Goal: Task Accomplishment & Management: Complete application form

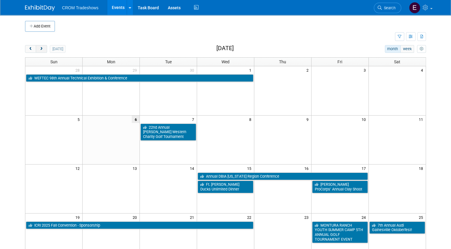
click at [39, 47] on span "next" at bounding box center [41, 49] width 4 height 4
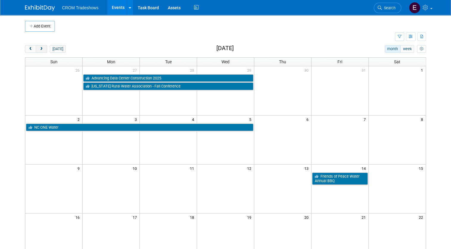
click at [41, 49] on button "next" at bounding box center [41, 49] width 11 height 8
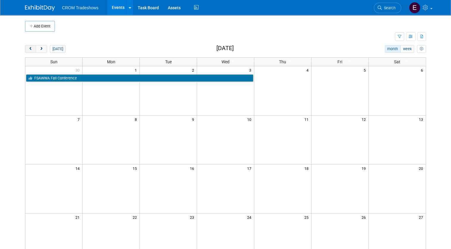
click at [28, 50] on span "prev" at bounding box center [30, 49] width 4 height 4
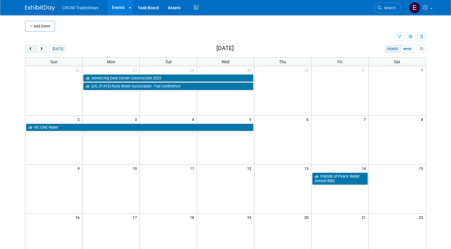
click at [28, 50] on span "prev" at bounding box center [30, 49] width 4 height 4
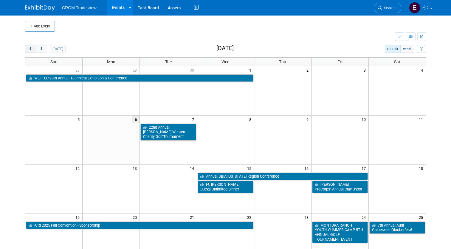
click at [28, 50] on span "prev" at bounding box center [30, 49] width 4 height 4
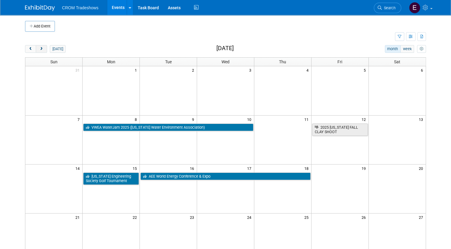
click at [40, 50] on button "next" at bounding box center [41, 49] width 11 height 8
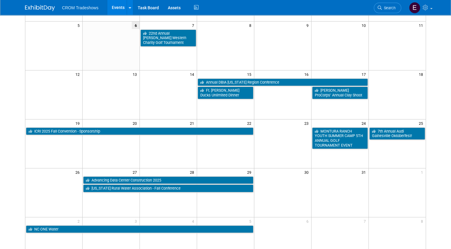
scroll to position [95, 0]
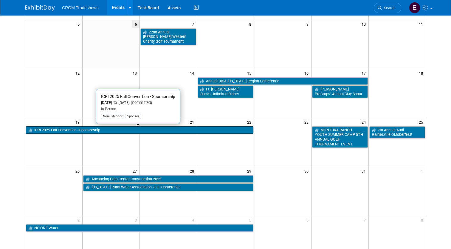
click at [86, 130] on link "ICRI 2025 Fall Convention - Sponsorship" at bounding box center [140, 130] width 228 height 8
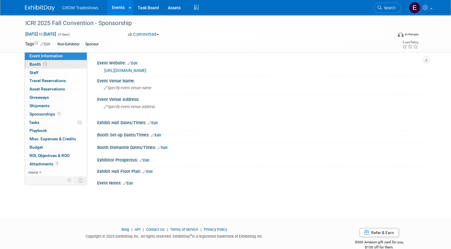
click at [37, 61] on link "Booth" at bounding box center [56, 64] width 62 height 8
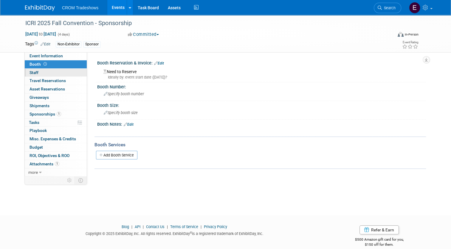
click at [42, 70] on link "0 Staff 0" at bounding box center [56, 73] width 62 height 8
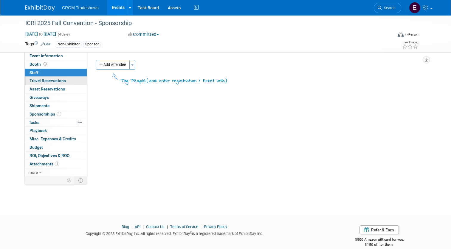
click at [46, 84] on link "0 Travel Reservations 0" at bounding box center [56, 81] width 62 height 8
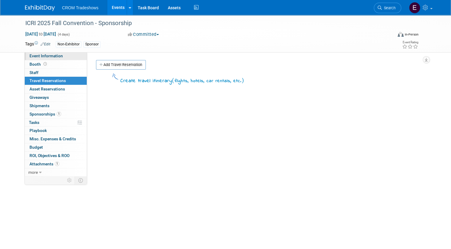
click at [33, 55] on span "Event Information" at bounding box center [46, 55] width 33 height 5
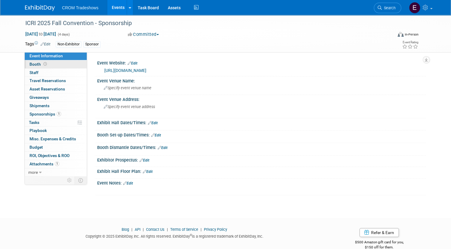
click at [43, 65] on span at bounding box center [45, 64] width 6 height 4
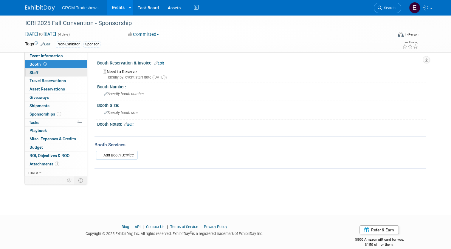
click at [45, 74] on link "0 Staff 0" at bounding box center [56, 73] width 62 height 8
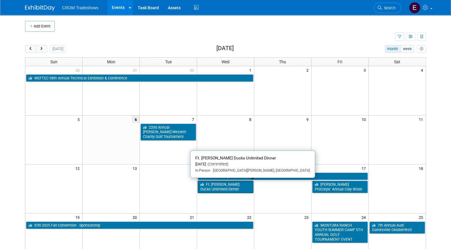
click at [213, 187] on link "Ft. [PERSON_NAME] Ducks Unlimited Dinner" at bounding box center [226, 186] width 56 height 12
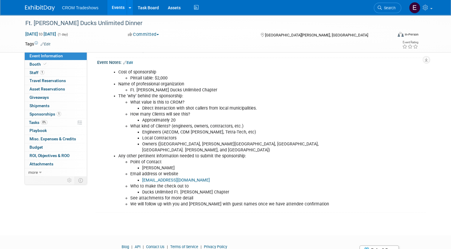
scroll to position [121, 0]
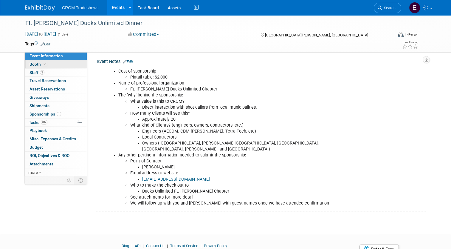
click at [45, 67] on link "Booth" at bounding box center [56, 64] width 62 height 8
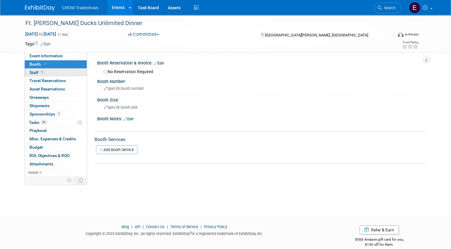
click at [45, 75] on link "1 Staff 1" at bounding box center [56, 73] width 62 height 8
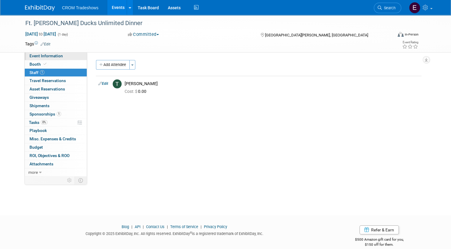
click at [67, 55] on link "Event Information" at bounding box center [56, 56] width 62 height 8
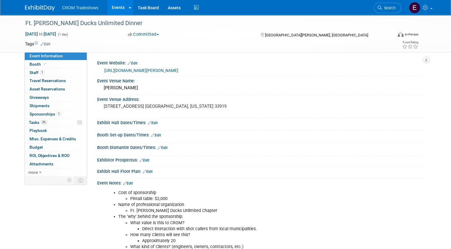
click at [145, 152] on div at bounding box center [262, 152] width 320 height 1
click at [118, 4] on link "Events" at bounding box center [118, 7] width 22 height 15
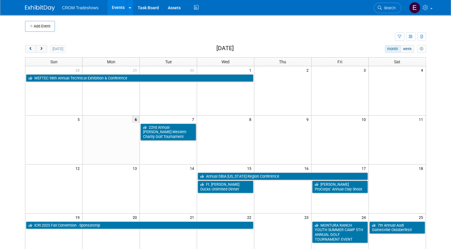
click at [116, 11] on link "Events" at bounding box center [118, 7] width 22 height 15
click at [129, 10] on div at bounding box center [130, 7] width 2 height 6
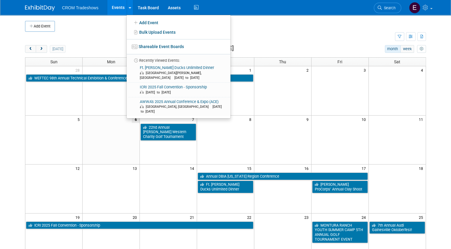
click at [257, 24] on td at bounding box center [231, 26] width 352 height 11
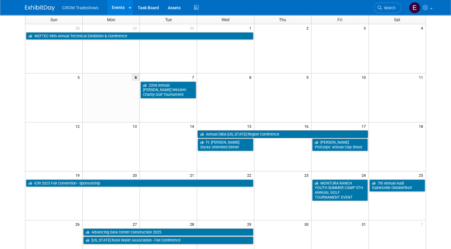
scroll to position [42, 0]
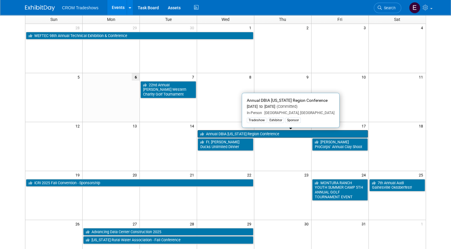
click at [272, 130] on link "Annual DBIA [US_STATE] Region Conference" at bounding box center [283, 134] width 170 height 8
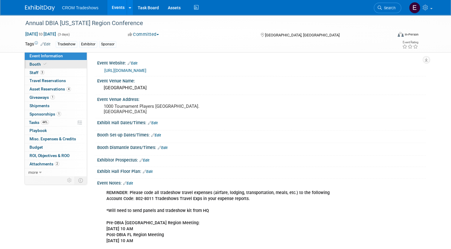
click at [51, 67] on link "Booth" at bounding box center [56, 64] width 62 height 8
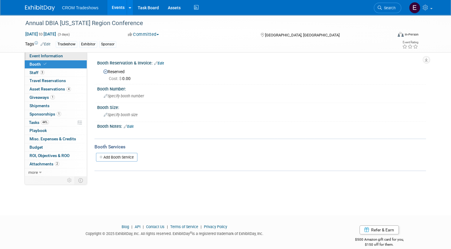
click at [48, 55] on span "Event Information" at bounding box center [46, 55] width 33 height 5
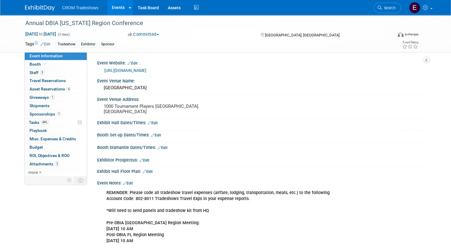
click at [146, 70] on link "https://www.memberleap.com/Calendar/moreinfo.php?eventid=52788" at bounding box center [125, 70] width 42 height 5
click at [64, 71] on link "3 Staff 3" at bounding box center [56, 73] width 62 height 8
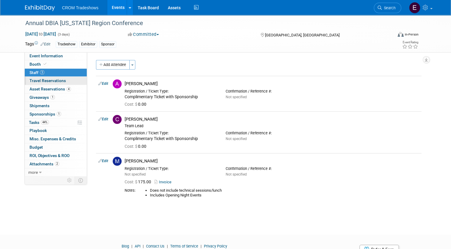
click at [61, 84] on link "0 Travel Reservations 0" at bounding box center [56, 81] width 62 height 8
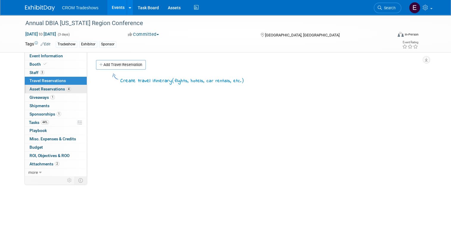
click at [60, 91] on span "Asset Reservations 4" at bounding box center [50, 88] width 41 height 5
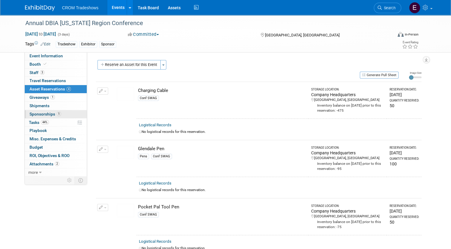
click at [50, 114] on span "Sponsorships 1" at bounding box center [46, 114] width 32 height 5
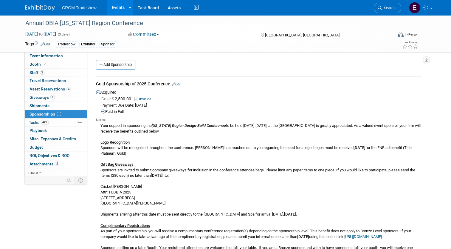
click at [46, 8] on img at bounding box center [40, 8] width 30 height 6
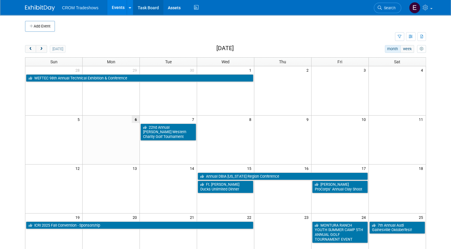
click at [154, 8] on link "Task Board" at bounding box center [148, 7] width 30 height 15
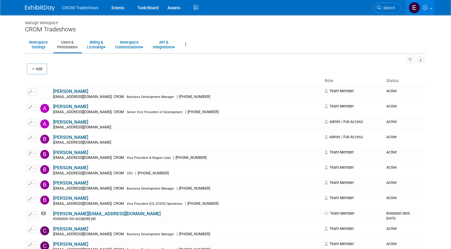
click at [53, 7] on link at bounding box center [43, 5] width 37 height 5
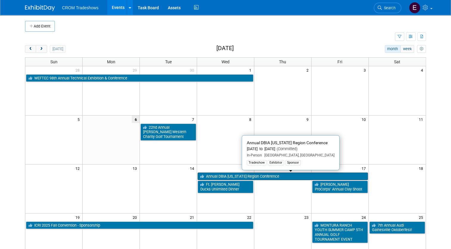
click at [267, 174] on link "Annual DBIA [US_STATE] Region Conference" at bounding box center [283, 176] width 170 height 8
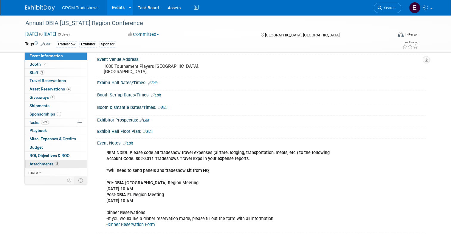
scroll to position [41, 0]
click at [40, 70] on span "3" at bounding box center [42, 72] width 4 height 4
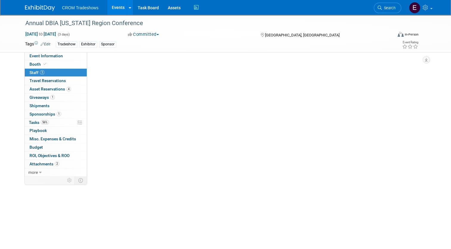
scroll to position [0, 0]
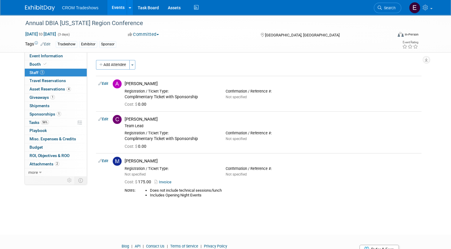
click at [112, 8] on link "Events" at bounding box center [118, 7] width 22 height 15
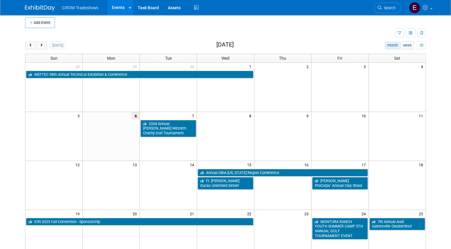
scroll to position [3, 0]
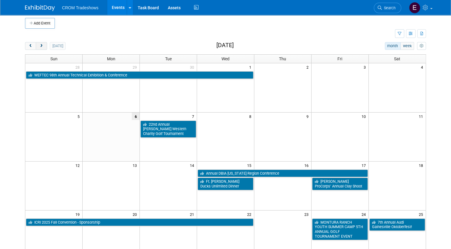
click at [36, 48] on button "next" at bounding box center [41, 46] width 11 height 8
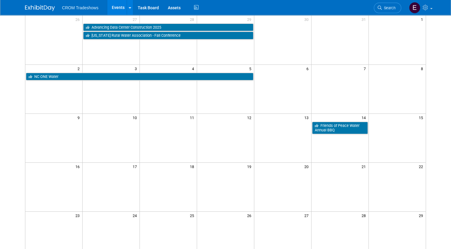
scroll to position [0, 0]
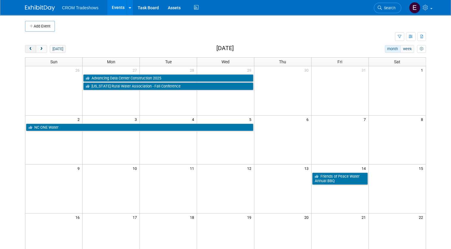
click at [28, 50] on span "prev" at bounding box center [30, 49] width 4 height 4
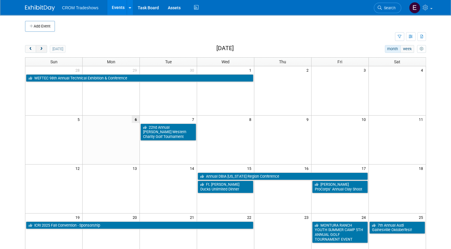
click at [39, 50] on span "next" at bounding box center [41, 49] width 4 height 4
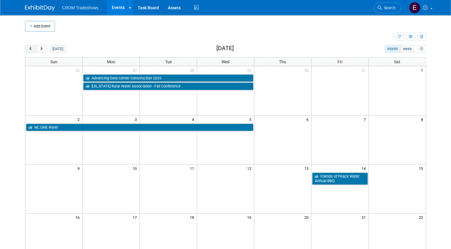
click at [28, 50] on span "prev" at bounding box center [30, 49] width 4 height 4
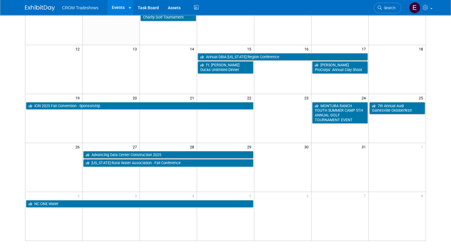
scroll to position [120, 0]
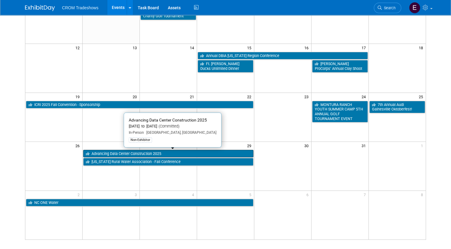
click at [211, 153] on link "Advancing Data Center Construction 2025" at bounding box center [168, 154] width 170 height 8
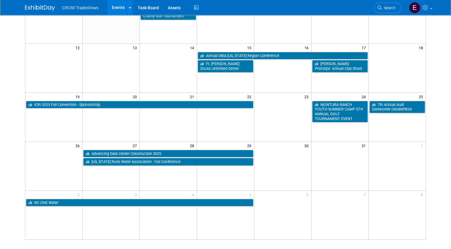
scroll to position [0, 0]
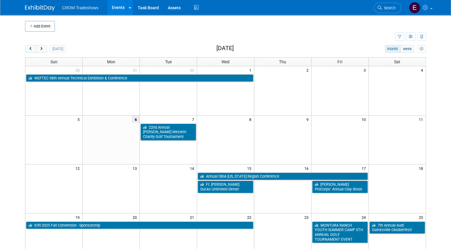
click at [84, 11] on ul "CROM Tradeshows Events Add Event Bulk Upload Events Shareable Event Boards Rece…" at bounding box center [131, 7] width 138 height 15
click at [86, 10] on span "CROM Tradeshows" at bounding box center [80, 7] width 36 height 5
click at [108, 7] on link "Events" at bounding box center [118, 7] width 22 height 15
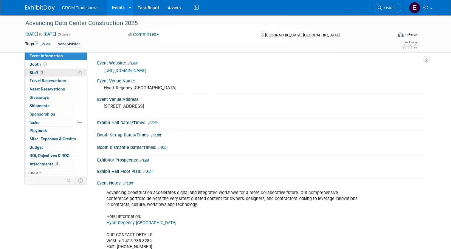
click at [51, 73] on link "2 Staff 2" at bounding box center [56, 73] width 62 height 8
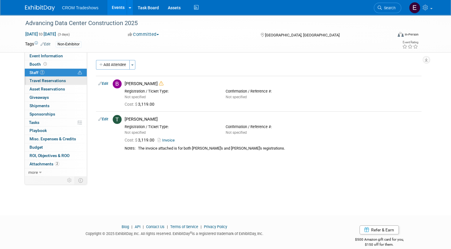
click at [55, 83] on link "0 Travel Reservations 0" at bounding box center [56, 81] width 62 height 8
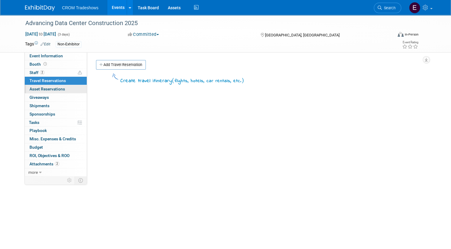
click at [58, 87] on span "Asset Reservations 0" at bounding box center [47, 88] width 35 height 5
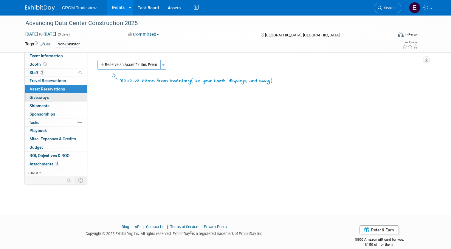
click at [60, 99] on link "0 Giveaways 0" at bounding box center [56, 97] width 62 height 8
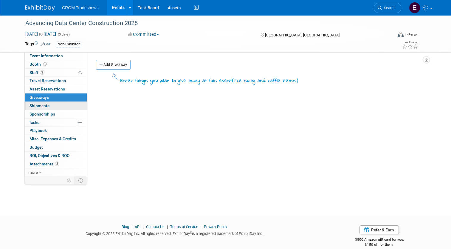
click at [58, 107] on link "0 Shipments 0" at bounding box center [56, 106] width 62 height 8
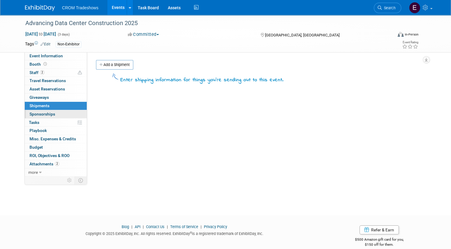
click at [58, 110] on link "0 Sponsorships 0" at bounding box center [56, 114] width 62 height 8
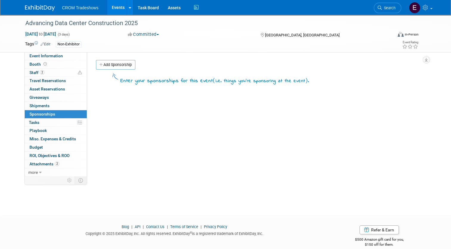
click at [58, 116] on link "0 Sponsorships 0" at bounding box center [56, 114] width 62 height 8
click at [57, 120] on link "0% Tasks 0%" at bounding box center [56, 122] width 62 height 8
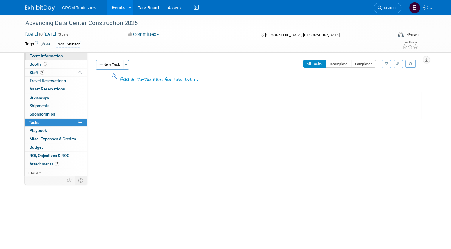
click at [60, 55] on link "Event Information" at bounding box center [56, 56] width 62 height 8
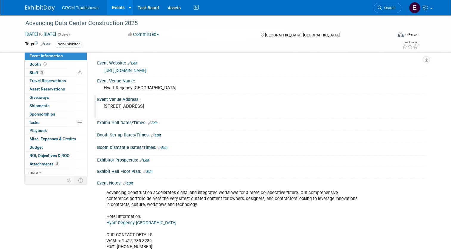
click at [160, 109] on pre "265 Peachtree Rd NE, Atlanta, GA 30303" at bounding box center [166, 105] width 124 height 5
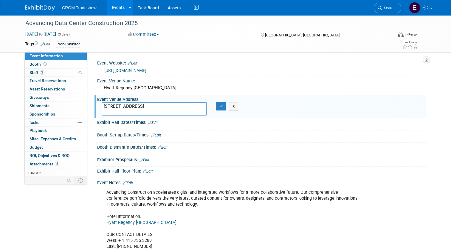
scroll to position [23, 0]
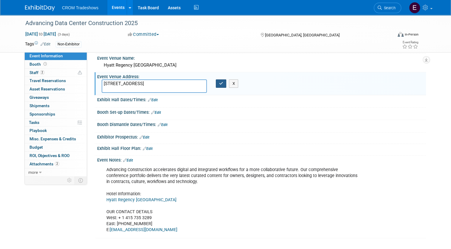
click at [219, 81] on icon "button" at bounding box center [221, 83] width 4 height 4
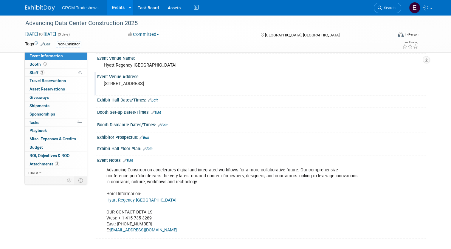
click at [112, 14] on link "Events" at bounding box center [118, 7] width 22 height 15
click at [5, 0] on div "CROM Tradeshows Events Add Event Bulk Upload Events Shareable Event Boards Rece…" at bounding box center [225, 7] width 451 height 15
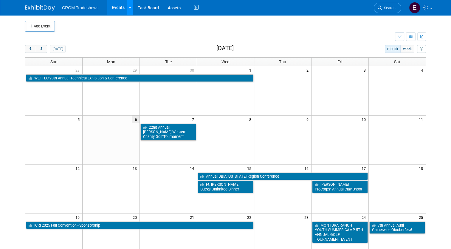
click at [129, 8] on icon at bounding box center [130, 8] width 2 height 4
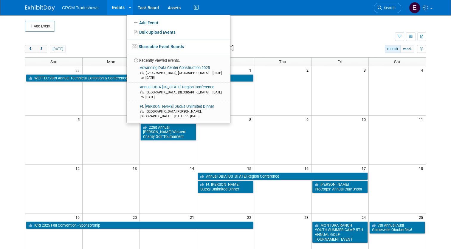
click at [106, 33] on td at bounding box center [210, 37] width 370 height 10
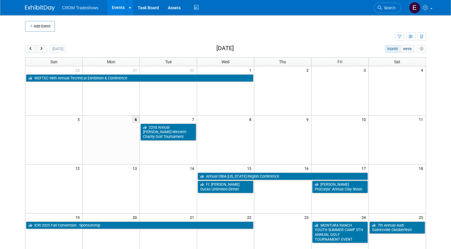
click at [106, 33] on td at bounding box center [210, 37] width 370 height 10
click at [112, 8] on link "Events" at bounding box center [118, 7] width 22 height 15
click at [404, 35] on button "button" at bounding box center [399, 36] width 9 height 9
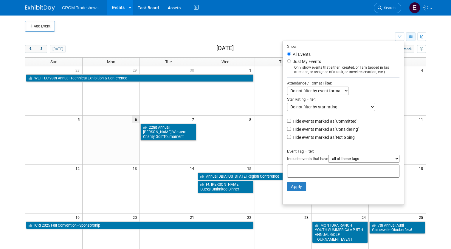
click at [413, 35] on icon "button" at bounding box center [411, 37] width 4 height 4
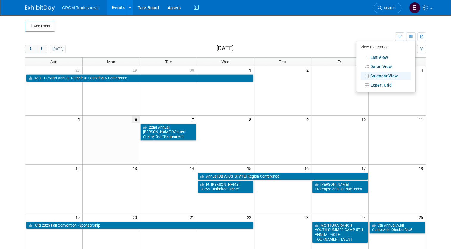
click at [436, 42] on body "CROM Tradeshows Events Add Event Bulk Upload Events Shareable Event Boards Rece…" at bounding box center [225, 124] width 451 height 249
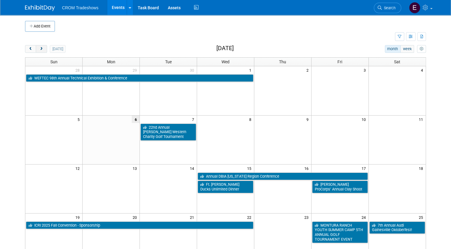
click at [39, 48] on span "next" at bounding box center [41, 49] width 4 height 4
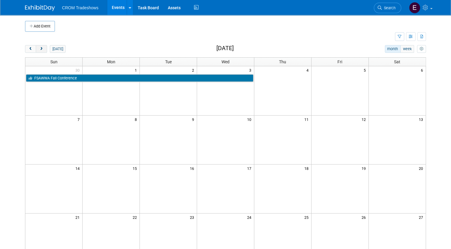
click at [39, 48] on span "next" at bounding box center [41, 49] width 4 height 4
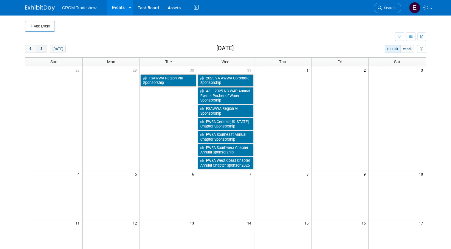
click at [39, 48] on span "next" at bounding box center [41, 49] width 4 height 4
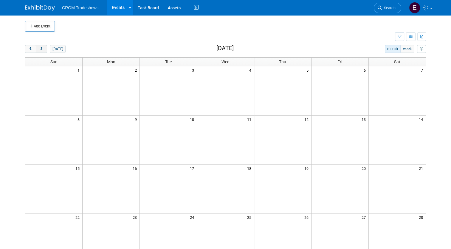
click at [39, 48] on span "next" at bounding box center [41, 49] width 4 height 4
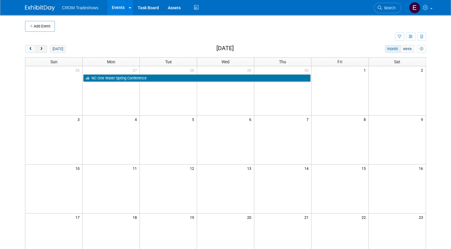
click at [39, 48] on span "next" at bounding box center [41, 49] width 4 height 4
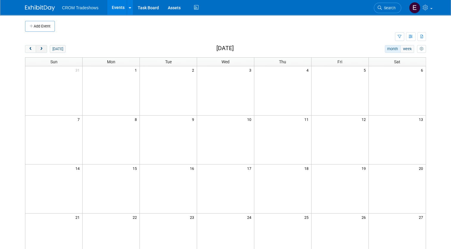
click at [39, 48] on span "next" at bounding box center [41, 49] width 4 height 4
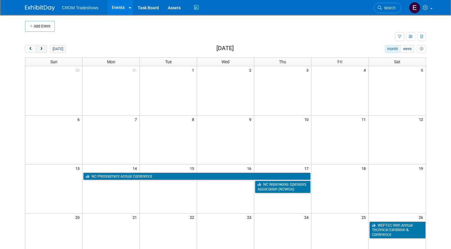
click at [39, 48] on span "next" at bounding box center [41, 49] width 4 height 4
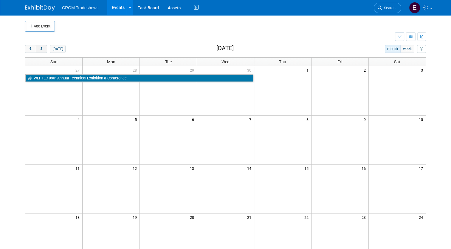
click at [39, 48] on span "next" at bounding box center [41, 49] width 4 height 4
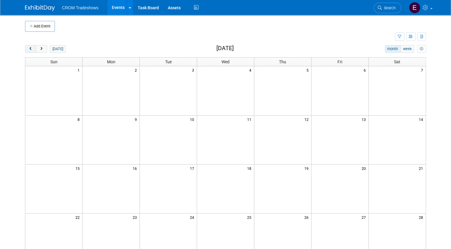
click at [28, 51] on button "prev" at bounding box center [30, 49] width 11 height 8
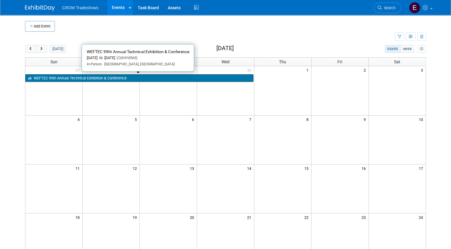
click at [60, 75] on link "WEFTEC 99th Annual Technical Exhibition & Conference" at bounding box center [139, 78] width 228 height 8
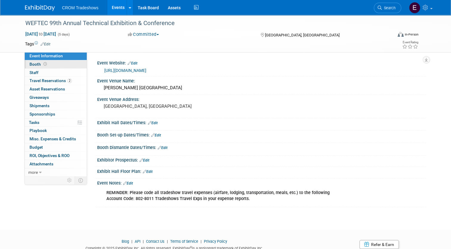
click at [62, 63] on link "Booth" at bounding box center [56, 64] width 62 height 8
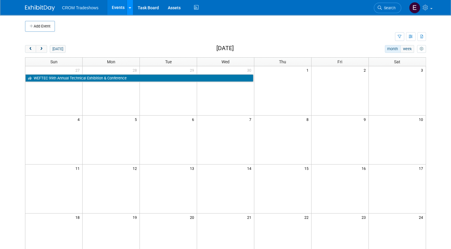
click at [129, 7] on icon at bounding box center [130, 8] width 2 height 4
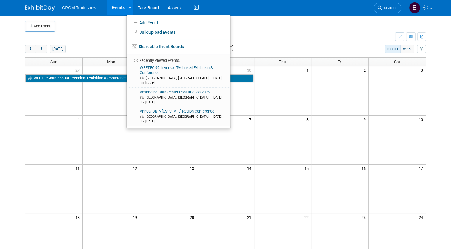
click at [110, 28] on td at bounding box center [231, 26] width 352 height 11
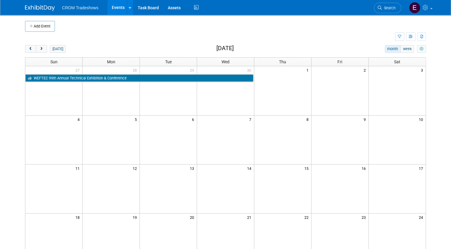
click at [425, 52] on button "myCustomButton" at bounding box center [421, 49] width 9 height 8
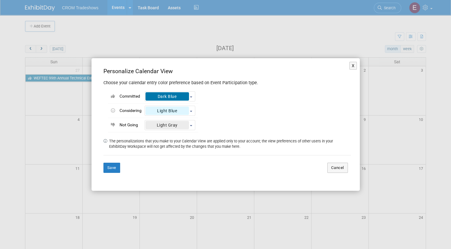
click at [347, 24] on div "X Personalize Calendar View Choose your calendar entry color preference based o…" at bounding box center [225, 124] width 451 height 249
click at [394, 45] on div "X Personalize Calendar View Choose your calendar entry color preference based o…" at bounding box center [225, 124] width 451 height 249
click at [390, 46] on div "X Personalize Calendar View Choose your calendar entry color preference based o…" at bounding box center [225, 124] width 451 height 249
click at [356, 64] on button "X" at bounding box center [354, 66] width 8 height 8
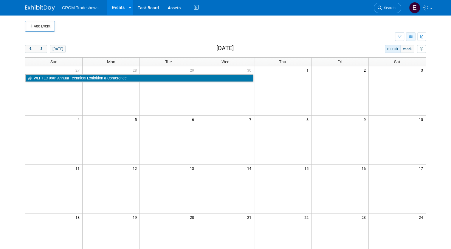
click at [413, 36] on icon "button" at bounding box center [411, 37] width 4 height 4
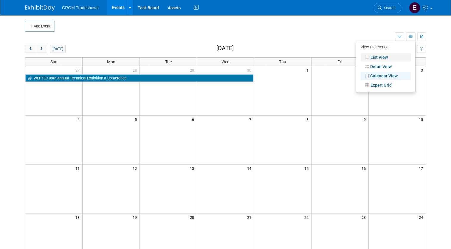
click at [402, 53] on link "List View" at bounding box center [386, 57] width 50 height 8
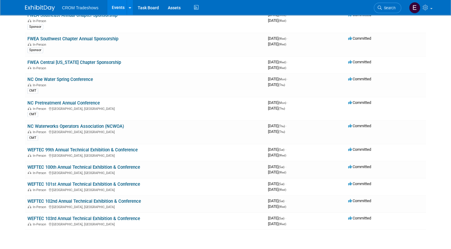
scroll to position [481, 0]
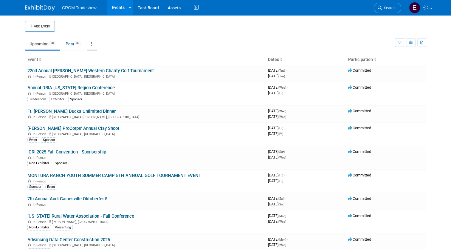
click at [94, 43] on link at bounding box center [92, 43] width 10 height 11
click at [102, 69] on link "Grouped Annually Events grouped by year" at bounding box center [110, 70] width 47 height 13
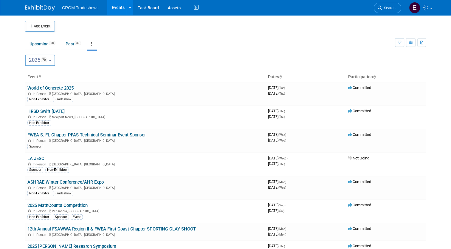
click at [50, 63] on button "2025 70" at bounding box center [40, 60] width 30 height 11
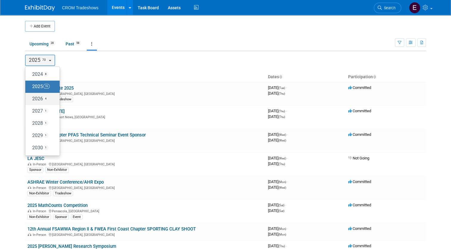
click at [36, 102] on label "2026 4" at bounding box center [40, 99] width 25 height 10
click at [30, 101] on input "2026 4" at bounding box center [28, 99] width 4 height 4
select select "2026"
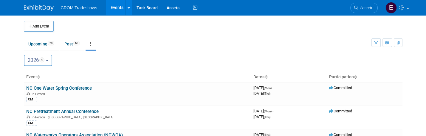
click at [11, 41] on body "CROM Tradeshows Events Add Event Bulk Upload Events Shareable Event Boards Rece…" at bounding box center [213, 68] width 426 height 136
click at [46, 27] on button "Add Event" at bounding box center [39, 26] width 30 height 11
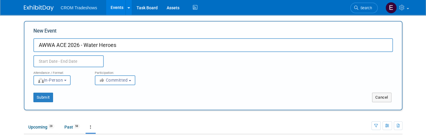
type input "AWWA ACE 2026 - Water Heroes"
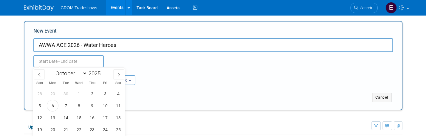
click at [66, 57] on input "text" at bounding box center [68, 61] width 70 height 12
click at [81, 74] on select "January February March April May June July August September October November De…" at bounding box center [70, 72] width 34 height 7
select select "5"
click at [53, 69] on select "January February March April May June July August September October November De…" at bounding box center [70, 72] width 34 height 7
click at [100, 72] on input "2025" at bounding box center [96, 73] width 18 height 7
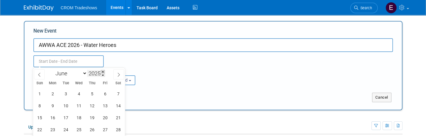
click at [104, 71] on span at bounding box center [103, 72] width 4 height 4
type input "2026"
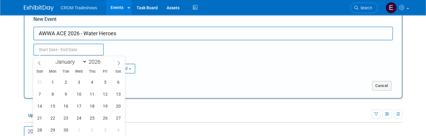
scroll to position [12, 0]
click at [41, 119] on span "21" at bounding box center [40, 118] width 12 height 12
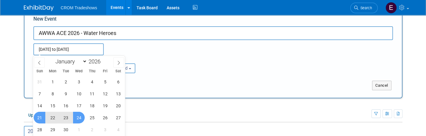
click at [80, 117] on span "24" at bounding box center [79, 118] width 12 height 12
type input "[DATE] to [DATE]"
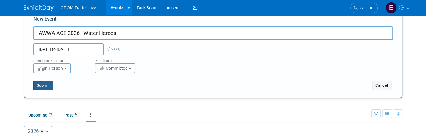
click at [50, 85] on button "Submit" at bounding box center [43, 86] width 20 height 10
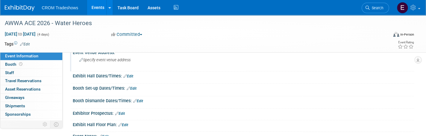
scroll to position [42, 0]
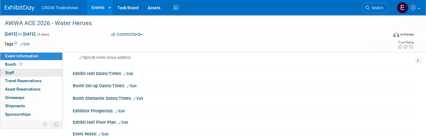
click at [39, 69] on link "0 Staff 0" at bounding box center [31, 73] width 62 height 8
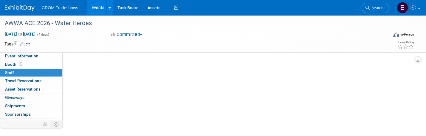
scroll to position [0, 0]
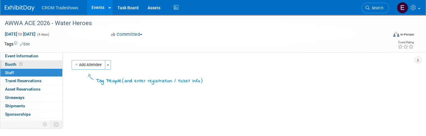
click at [38, 67] on link "Booth" at bounding box center [31, 64] width 62 height 8
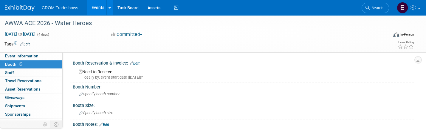
click at [136, 64] on link "Edit" at bounding box center [135, 63] width 10 height 4
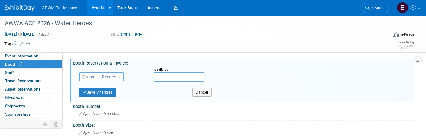
click at [105, 80] on button "Need to Reserve" at bounding box center [101, 76] width 45 height 9
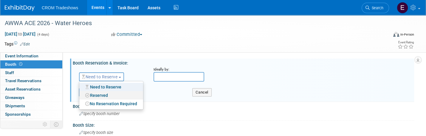
click at [103, 93] on link "Reserved" at bounding box center [111, 95] width 64 height 8
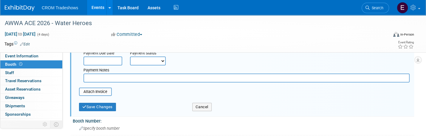
scroll to position [70, 0]
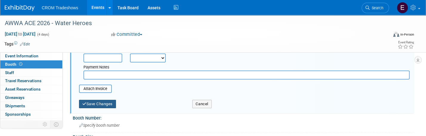
click at [110, 106] on button "Save Changes" at bounding box center [97, 104] width 37 height 8
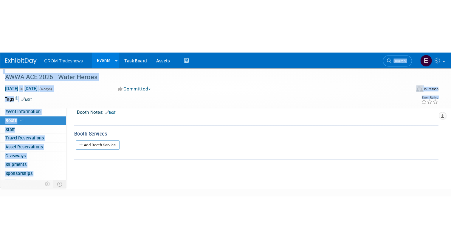
scroll to position [0, 0]
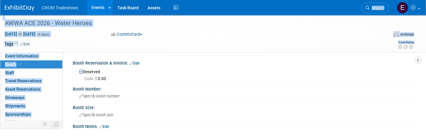
drag, startPoint x: 268, startPoint y: 7, endPoint x: 279, endPoint y: -20, distance: 29.4
click at [279, 0] on html "CROM Tradeshows Events Add Event Bulk Upload Events Shareable Event Boards Rece…" at bounding box center [213, 68] width 426 height 136
click at [250, 45] on td at bounding box center [187, 44] width 315 height 6
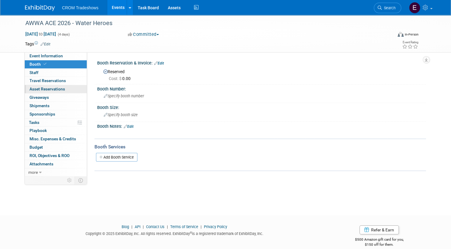
click at [47, 86] on link "0 Asset Reservations 0" at bounding box center [56, 89] width 62 height 8
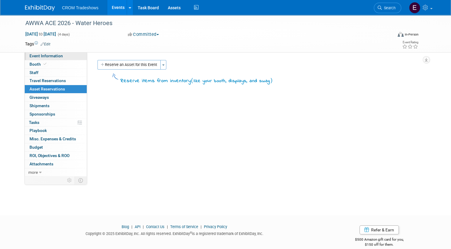
click at [33, 55] on span "Event Information" at bounding box center [46, 55] width 33 height 5
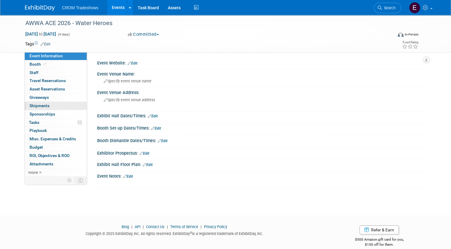
click at [42, 104] on span "Shipments 0" at bounding box center [40, 105] width 20 height 5
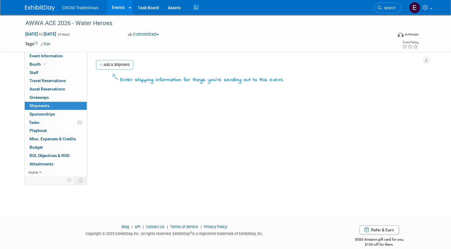
click at [116, 11] on link "Events" at bounding box center [118, 7] width 22 height 15
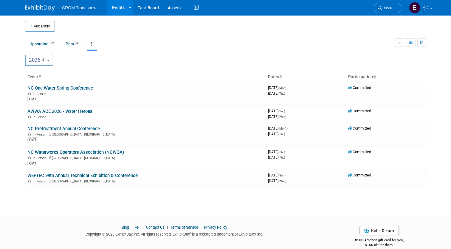
click at [47, 60] on b "button" at bounding box center [48, 60] width 2 height 1
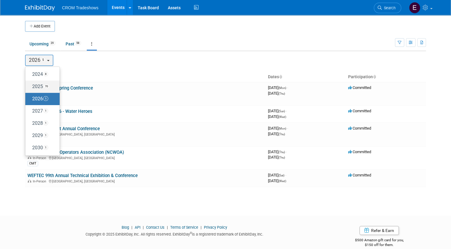
click at [31, 89] on label "2025 70" at bounding box center [40, 87] width 25 height 10
click at [30, 88] on input "2025 70" at bounding box center [28, 86] width 4 height 4
select select "2025"
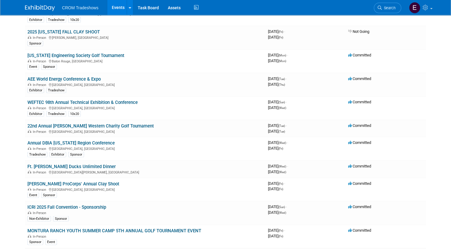
scroll to position [1129, 0]
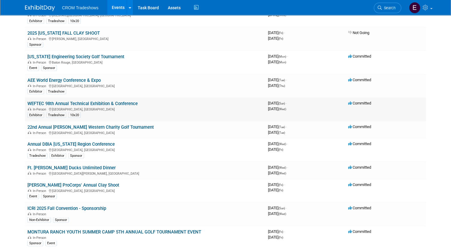
click at [106, 101] on link "WEFTEC 98th Annual Technical Exhibition & Conference" at bounding box center [82, 103] width 110 height 5
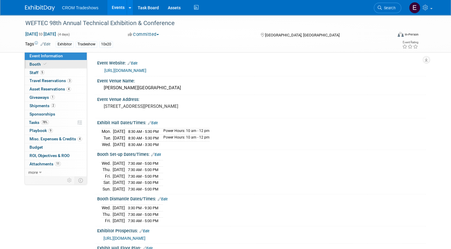
click at [30, 64] on span "Booth" at bounding box center [39, 64] width 18 height 5
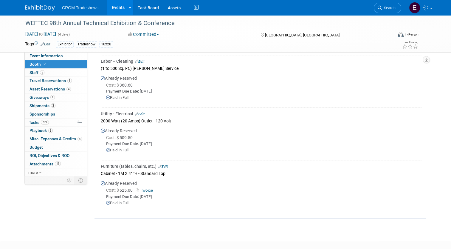
scroll to position [431, 0]
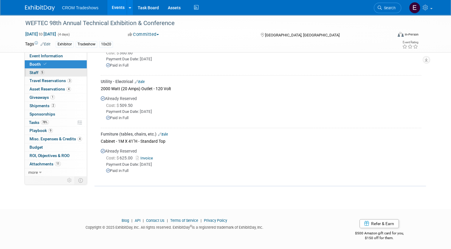
click at [30, 73] on span "Staff 5" at bounding box center [37, 72] width 15 height 5
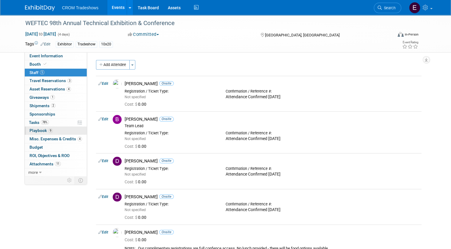
click at [48, 129] on span "9" at bounding box center [50, 130] width 4 height 4
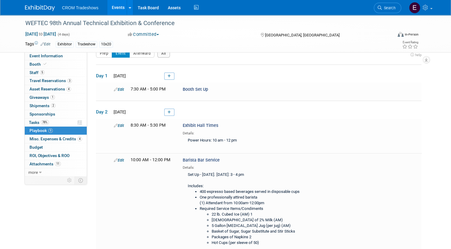
scroll to position [13, 0]
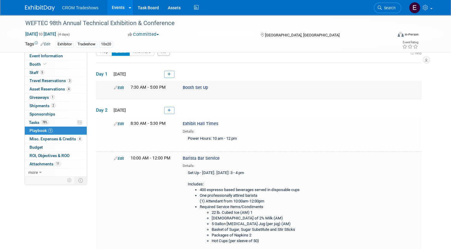
click at [118, 88] on link "Edit" at bounding box center [119, 87] width 10 height 4
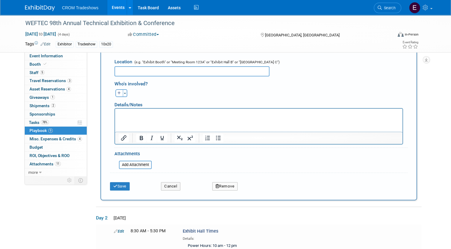
scroll to position [153, 0]
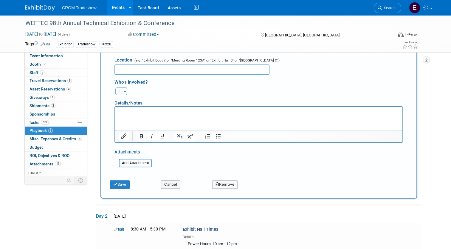
click at [118, 91] on icon "button" at bounding box center [120, 91] width 4 height 4
select select
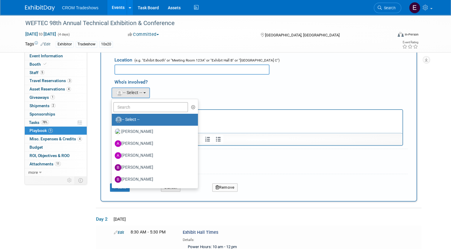
click at [295, 88] on div "Alan remove Alexander remove Alicia remove" at bounding box center [261, 92] width 302 height 12
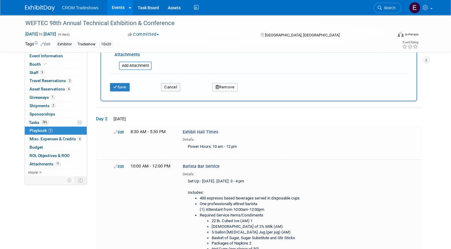
scroll to position [267, 0]
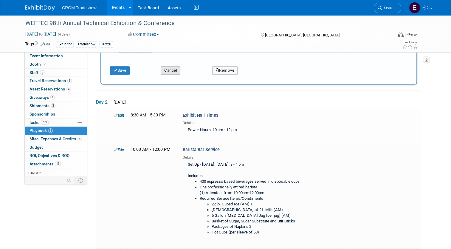
click at [175, 66] on button "Cancel" at bounding box center [170, 70] width 19 height 8
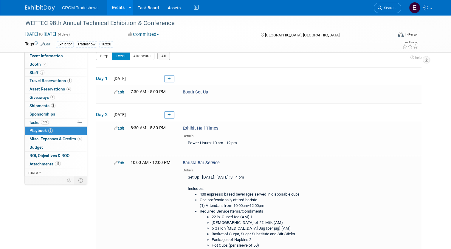
click at [115, 8] on link "Events" at bounding box center [118, 7] width 22 height 15
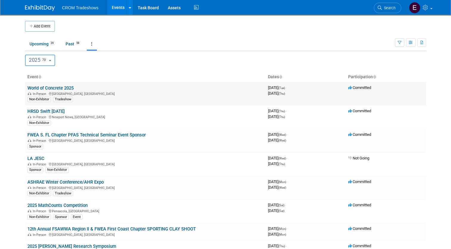
click at [55, 88] on link "World of Concrete 2025" at bounding box center [50, 87] width 46 height 5
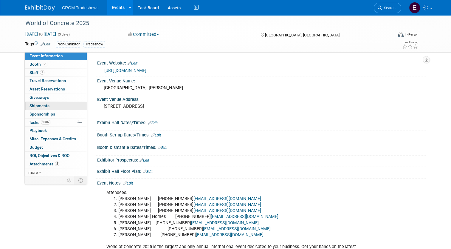
click at [55, 106] on link "0 Shipments 0" at bounding box center [56, 106] width 62 height 8
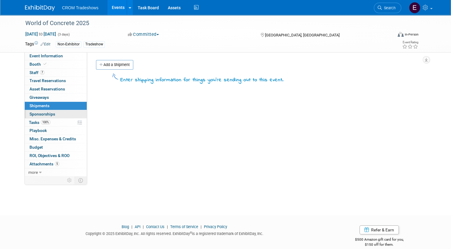
click at [70, 112] on link "0 Sponsorships 0" at bounding box center [56, 114] width 62 height 8
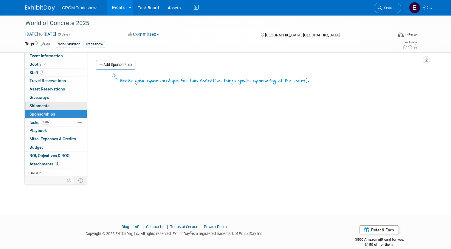
click at [63, 105] on link "0 Shipments 0" at bounding box center [56, 106] width 62 height 8
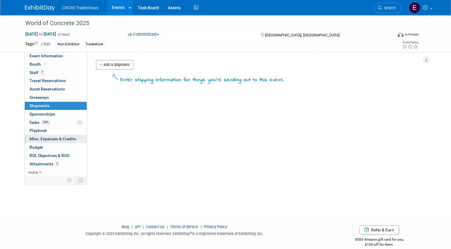
click at [62, 136] on span "Misc. Expenses & Credits 0" at bounding box center [53, 138] width 47 height 5
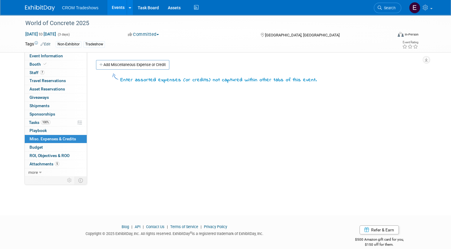
click at [58, 142] on link "0 Misc. Expenses & Credits 0" at bounding box center [56, 139] width 62 height 8
click at [58, 146] on link "Budget" at bounding box center [56, 147] width 62 height 8
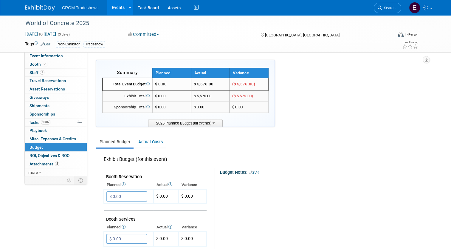
click at [113, 7] on link "Events" at bounding box center [118, 7] width 22 height 15
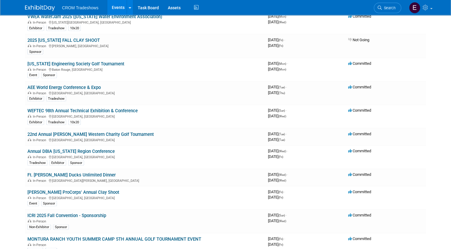
scroll to position [1108, 0]
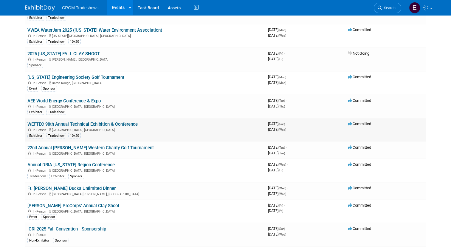
click at [86, 121] on link "WEFTEC 98th Annual Technical Exhibition & Conference" at bounding box center [82, 123] width 110 height 5
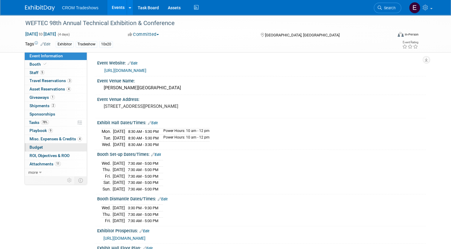
click at [55, 150] on link "Budget" at bounding box center [56, 147] width 62 height 8
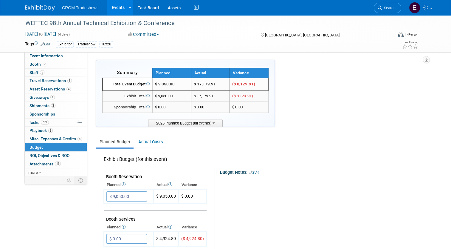
click at [115, 2] on link "Events" at bounding box center [118, 7] width 22 height 15
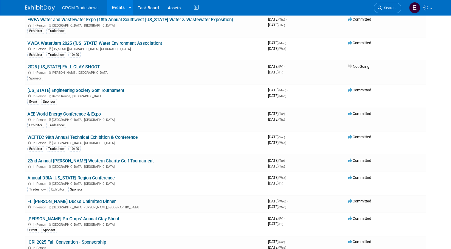
scroll to position [1100, 0]
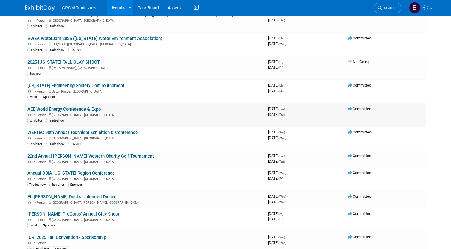
click at [75, 106] on link "AEE World Energy Conference & Expo" at bounding box center [63, 108] width 73 height 5
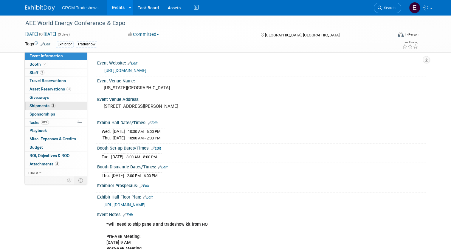
click at [46, 103] on link "2 Shipments 2" at bounding box center [56, 106] width 62 height 8
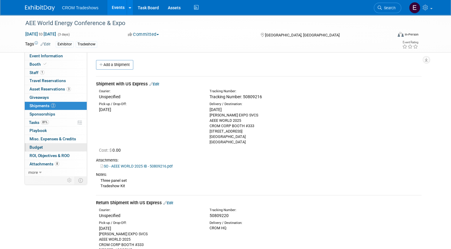
click at [46, 148] on link "Budget" at bounding box center [56, 147] width 62 height 8
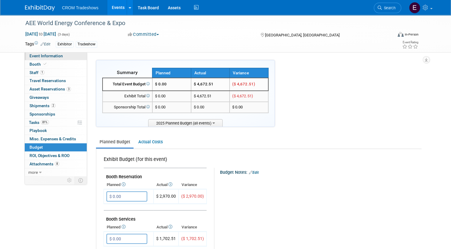
click at [51, 54] on span "Event Information" at bounding box center [46, 55] width 33 height 5
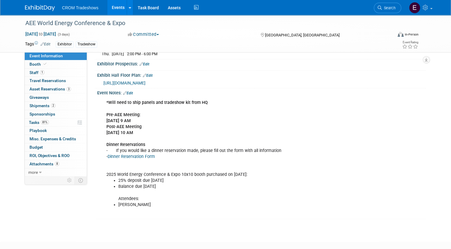
scroll to position [124, 0]
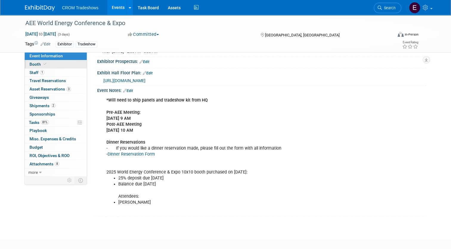
click at [47, 66] on link "Booth" at bounding box center [56, 64] width 62 height 8
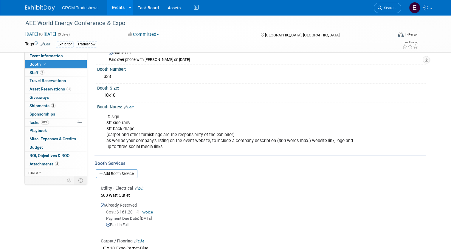
scroll to position [0, 0]
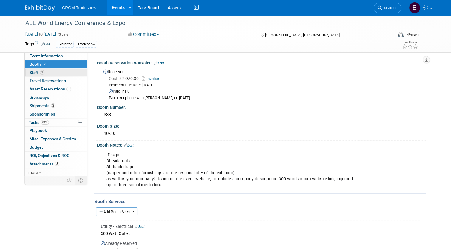
click at [49, 72] on link "1 Staff 1" at bounding box center [56, 73] width 62 height 8
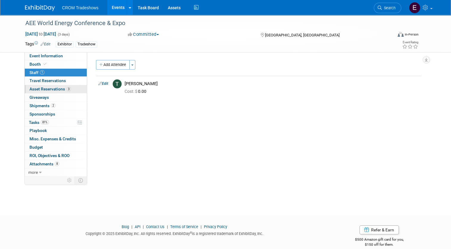
click at [55, 86] on link "3 Asset Reservations 3" at bounding box center [56, 89] width 62 height 8
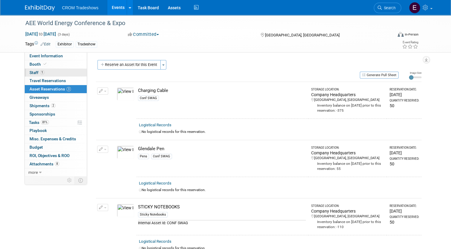
click at [51, 73] on link "1 Staff 1" at bounding box center [56, 73] width 62 height 8
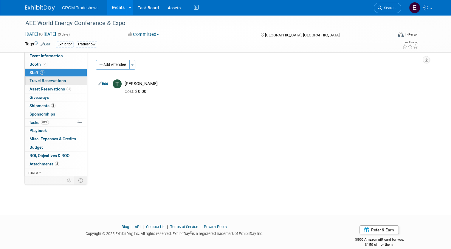
click at [54, 81] on span "Travel Reservations 0" at bounding box center [48, 80] width 36 height 5
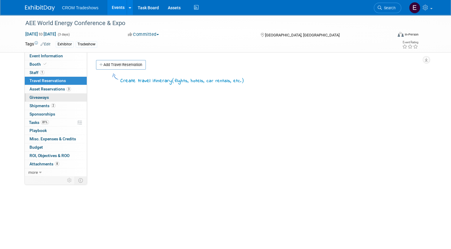
click at [75, 96] on link "0 Giveaways 0" at bounding box center [56, 97] width 62 height 8
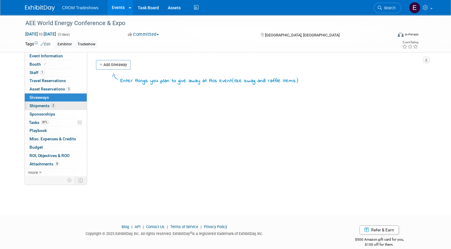
click at [73, 105] on link "2 Shipments 2" at bounding box center [56, 106] width 62 height 8
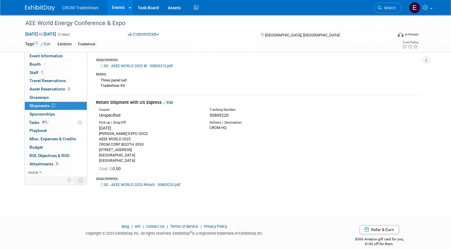
scroll to position [100, 0]
click at [147, 186] on link "SO - AEEE WORLD 2025 Return - 50809220.pdf" at bounding box center [141, 184] width 80 height 4
click at [114, 5] on link "Events" at bounding box center [118, 7] width 22 height 15
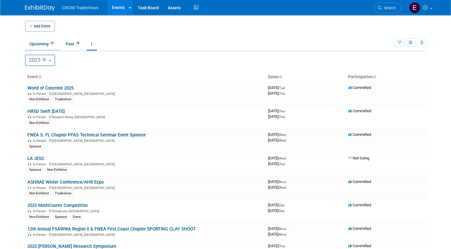
click at [39, 47] on link "Upcoming 29" at bounding box center [42, 43] width 35 height 11
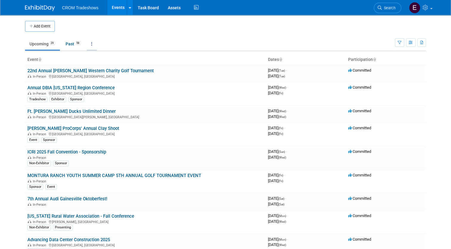
click at [91, 44] on link at bounding box center [92, 43] width 10 height 11
click at [102, 69] on link "Grouped Annually Events grouped by year" at bounding box center [110, 70] width 47 height 13
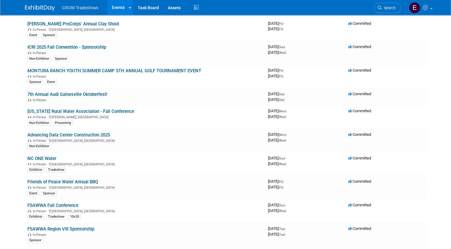
scroll to position [1290, 0]
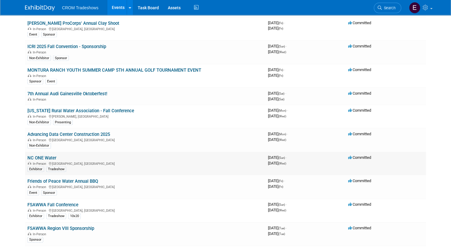
click at [44, 155] on link "NC ONE Water" at bounding box center [41, 157] width 29 height 5
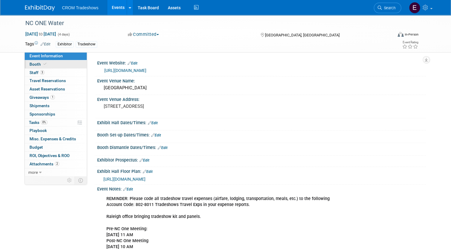
click at [54, 67] on link "Booth" at bounding box center [56, 64] width 62 height 8
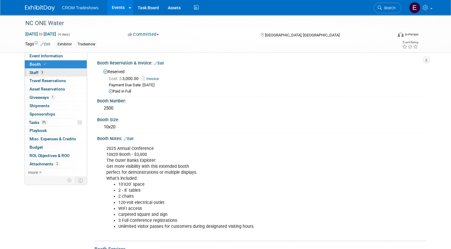
click at [59, 74] on link "3 Staff 3" at bounding box center [56, 73] width 62 height 8
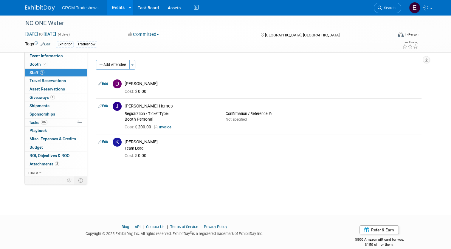
click at [118, 14] on link "Events" at bounding box center [118, 7] width 22 height 15
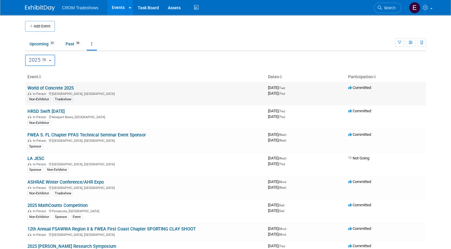
click at [128, 100] on div "Non-Exhibitor Tradeshow" at bounding box center [145, 99] width 236 height 6
click at [90, 44] on link at bounding box center [92, 43] width 10 height 11
click at [101, 71] on span "Events grouped by year" at bounding box center [110, 73] width 35 height 5
click at [27, 29] on button "Add Event" at bounding box center [40, 26] width 30 height 11
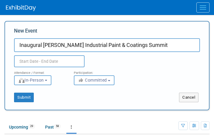
type input "Inaugural [PERSON_NAME] Industrial Paint & Coatings Summit"
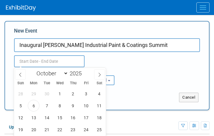
click at [67, 60] on input "text" at bounding box center [49, 61] width 70 height 12
click at [42, 72] on select "January February March April May June July August September October November De…" at bounding box center [51, 72] width 34 height 7
select select "10"
click at [34, 69] on select "January February March April May June July August September October November De…" at bounding box center [51, 72] width 34 height 7
click at [59, 105] on span "5" at bounding box center [60, 106] width 12 height 12
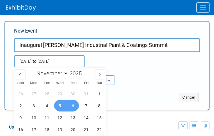
click at [69, 105] on span "6" at bounding box center [73, 106] width 12 height 12
type input "[DATE] to [DATE]"
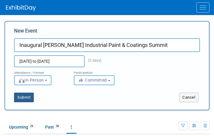
click at [26, 98] on button "Submit" at bounding box center [24, 97] width 20 height 10
type input "Inaugural [PERSON_NAME] Industrial Paint & Coatings Summit"
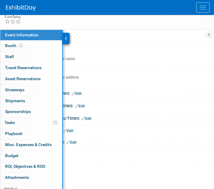
scroll to position [67, 0]
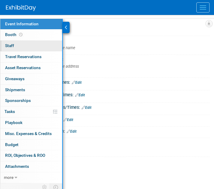
click at [21, 42] on link "0 Staff 0" at bounding box center [31, 46] width 62 height 11
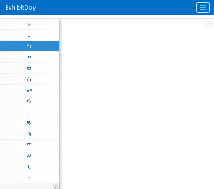
scroll to position [0, 0]
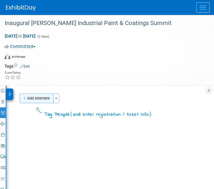
click at [42, 101] on button "Add Attendee" at bounding box center [37, 99] width 34 height 10
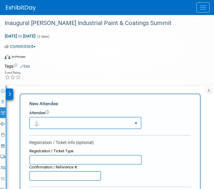
click at [132, 122] on button "button" at bounding box center [85, 123] width 112 height 12
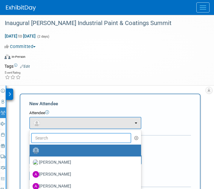
click at [82, 135] on input "text" at bounding box center [81, 138] width 100 height 10
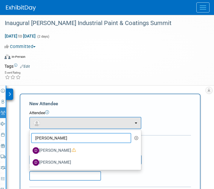
type input "daniel"
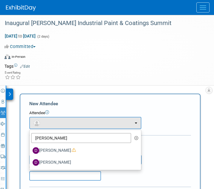
click at [74, 135] on label "Daniel Haugland" at bounding box center [84, 163] width 102 height 10
click at [30, 135] on input "Daniel Haugland" at bounding box center [29, 162] width 4 height 4
select select "40d13a33-4e0d-48ae-96c2-7f5bef70753f"
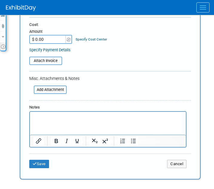
scroll to position [209, 0]
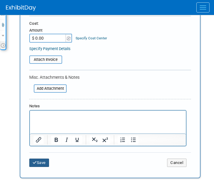
click at [45, 135] on button "Save" at bounding box center [39, 163] width 20 height 8
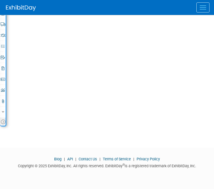
scroll to position [0, 0]
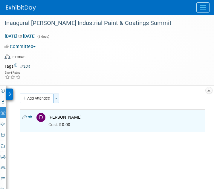
click at [58, 100] on button "Toggle Dropdown" at bounding box center [56, 99] width 6 height 10
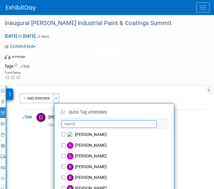
click at [71, 122] on input "text" at bounding box center [108, 123] width 95 height 7
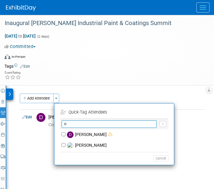
type input "r"
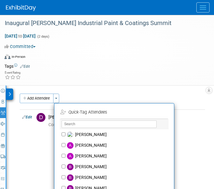
click at [148, 92] on div "Event Website: Edit Event Venue Name: Specify event venue name Event Venue Addr…" at bounding box center [107, 148] width 203 height 124
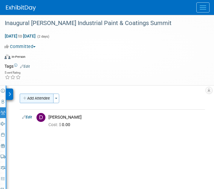
click at [47, 98] on button "Add Attendee" at bounding box center [37, 99] width 34 height 10
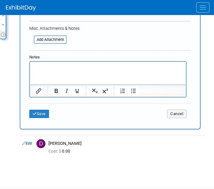
scroll to position [222, 0]
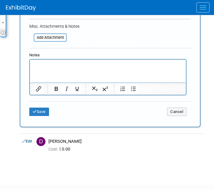
click at [96, 64] on p "Rich Text Area. Press ALT-0 for help." at bounding box center [107, 65] width 149 height 6
click at [46, 109] on button "Save" at bounding box center [39, 112] width 20 height 8
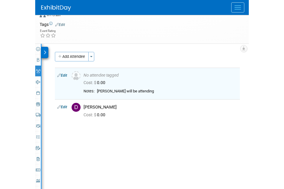
scroll to position [41, 0]
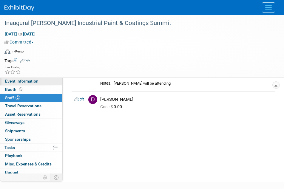
click at [32, 84] on span "Event Information" at bounding box center [21, 81] width 33 height 5
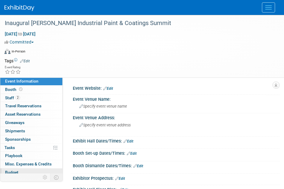
scroll to position [27, 0]
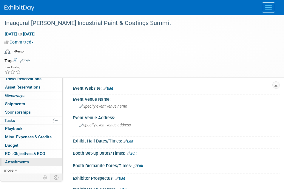
click at [41, 135] on link "0 Attachments 0" at bounding box center [31, 162] width 62 height 8
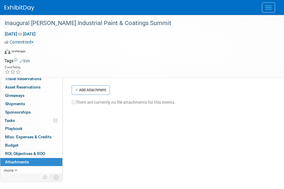
click at [154, 100] on div "There are currently no file attachments for this events." at bounding box center [173, 100] width 203 height 10
click at [92, 87] on button "Add Attachment" at bounding box center [91, 90] width 38 height 10
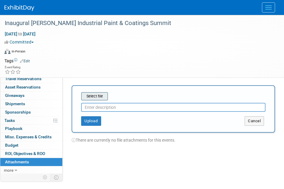
click at [95, 95] on input "file" at bounding box center [71, 96] width 71 height 7
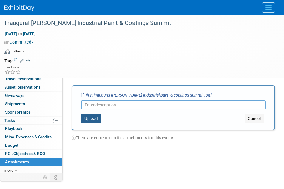
click at [96, 118] on button "Upload" at bounding box center [91, 119] width 20 height 10
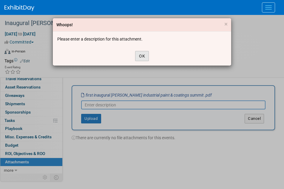
click at [138, 56] on button "OK" at bounding box center [142, 56] width 14 height 10
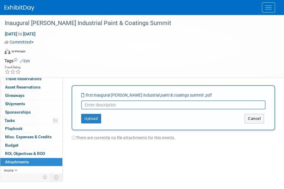
click at [128, 109] on div "Upload Cancel" at bounding box center [173, 116] width 193 height 14
click at [127, 107] on input "text" at bounding box center [173, 105] width 184 height 9
type input "Brochure"
click at [97, 117] on button "Upload" at bounding box center [91, 119] width 20 height 10
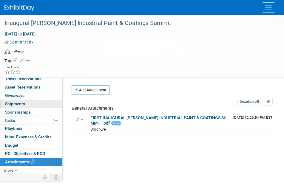
scroll to position [0, 0]
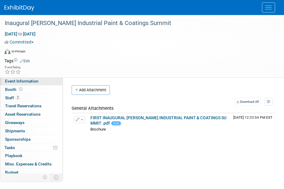
click at [30, 83] on span "Event Information" at bounding box center [21, 81] width 33 height 5
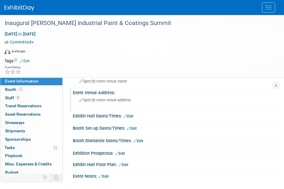
scroll to position [26, 0]
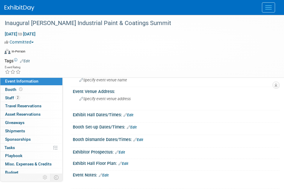
click at [131, 114] on link "Edit" at bounding box center [128, 115] width 10 height 4
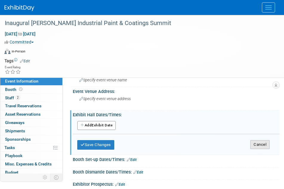
click at [213, 135] on button "Cancel" at bounding box center [259, 144] width 19 height 9
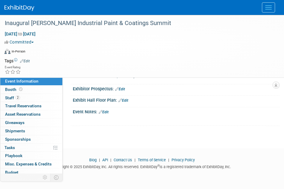
scroll to position [0, 0]
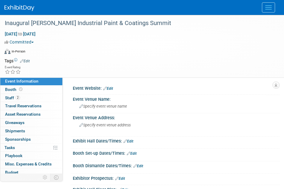
click at [27, 81] on span "Event Information" at bounding box center [21, 81] width 33 height 5
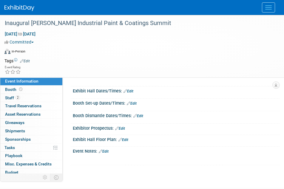
scroll to position [52, 0]
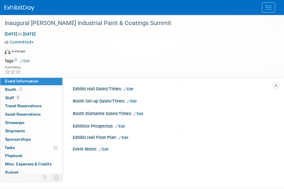
click at [108, 135] on link "Edit" at bounding box center [104, 149] width 10 height 4
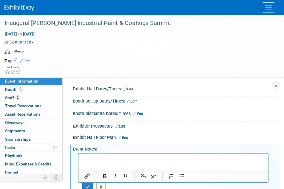
scroll to position [0, 0]
click at [153, 135] on p "It's more than just paint. Join leaders" at bounding box center [173, 165] width 183 height 6
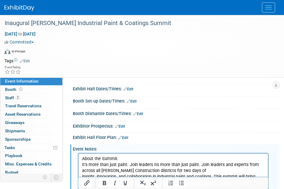
scroll to position [78, 0]
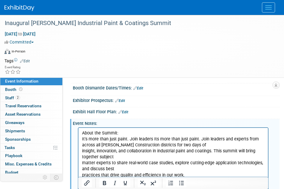
click at [154, 135] on p "It's more than just paint. Join leaders Its more than just paint. Join leaders …" at bounding box center [173, 157] width 183 height 42
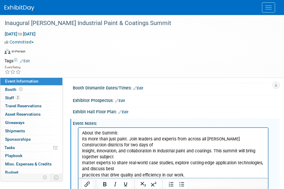
click at [82, 135] on p "Its more than just paint. Join leaders and experts from across all Kiewit Const…" at bounding box center [173, 157] width 183 height 42
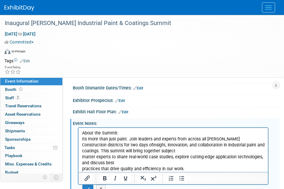
click at [82, 135] on p "Its more than just paint. Join leaders and experts from across all Kiewit Const…" at bounding box center [173, 154] width 183 height 36
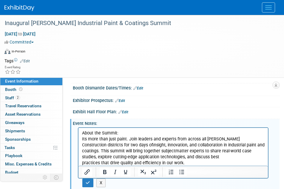
click at [82, 135] on p "Its more than just paint. Join leaders and experts from across all Kiewit Const…" at bounding box center [173, 151] width 183 height 30
click at [83, 135] on p "Its more than just paint. Join leaders and experts from across all Kiewit Const…" at bounding box center [173, 151] width 183 height 30
click at [213, 135] on p "Its more than just paint. Join leaders and experts from across all Kiewit Const…" at bounding box center [173, 151] width 183 height 30
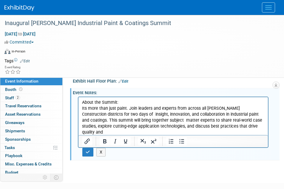
scroll to position [109, 0]
click at [141, 135] on p "efficiency in our work." at bounding box center [173, 138] width 183 height 6
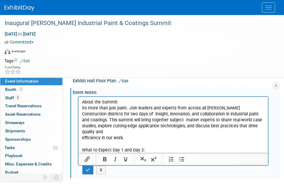
click at [120, 135] on p "Rich Text Area. Press ALT-0 for help." at bounding box center [173, 156] width 183 height 6
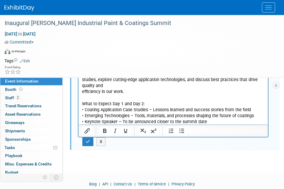
scroll to position [155, 0]
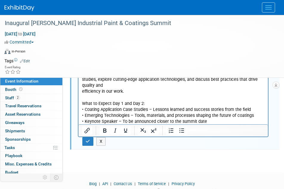
click at [213, 124] on p "• Coating Application Case Studies – Lessons learned and success stories from t…" at bounding box center [173, 119] width 183 height 24
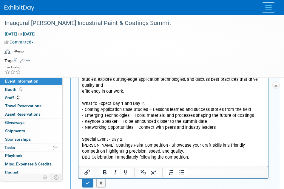
scroll to position [0, 0]
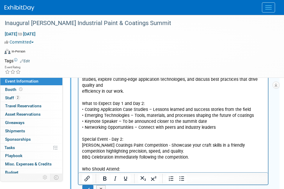
click at [91, 135] on p "Rich Text Area. Press ALT-0 for help." at bounding box center [173, 176] width 183 height 6
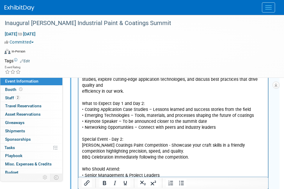
scroll to position [168, 0]
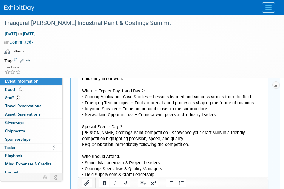
click at [209, 135] on p "• Senior Management & Project Leaders • Coatings Specialists & Quality Managers…" at bounding box center [173, 172] width 183 height 24
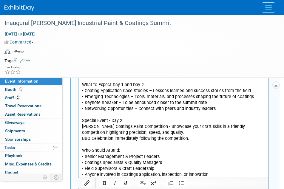
scroll to position [180, 0]
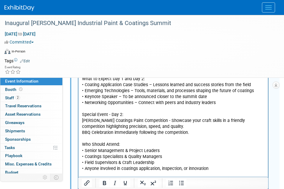
click at [209, 135] on p "Rich Text Area. Press ALT-0 for help." at bounding box center [173, 181] width 183 height 6
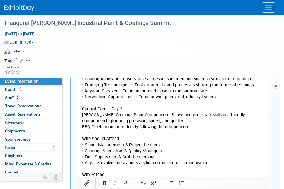
click at [85, 135] on p "Rich Text Area. Press ALT-0 for help." at bounding box center [173, 181] width 183 height 6
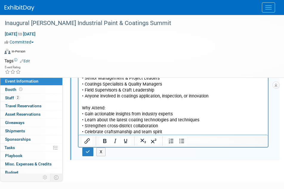
scroll to position [255, 0]
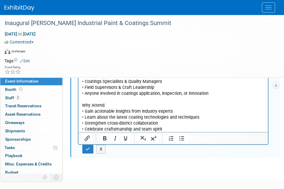
click at [111, 133] on p "Why" at bounding box center [173, 136] width 183 height 6
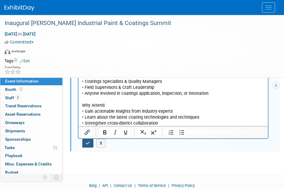
click at [89, 135] on icon "button" at bounding box center [88, 143] width 4 height 4
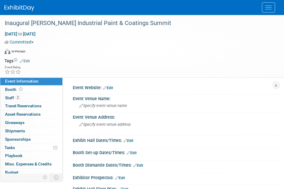
scroll to position [1, 0]
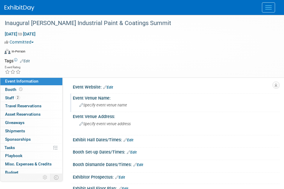
click at [108, 106] on span "Specify event venue name" at bounding box center [103, 105] width 48 height 4
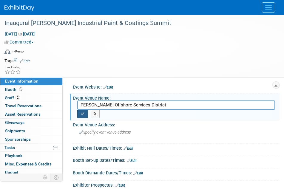
type input "Kiewit Offshore Services District"
click at [81, 116] on button "button" at bounding box center [82, 114] width 11 height 8
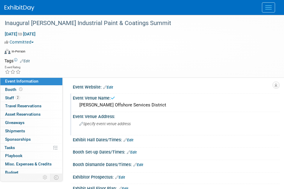
click at [86, 126] on div "Specify event venue address" at bounding box center [176, 126] width 198 height 14
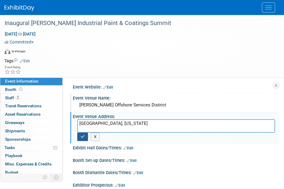
type textarea "Ingleside, Texas"
click at [84, 135] on button "button" at bounding box center [82, 137] width 11 height 8
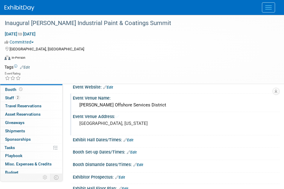
click at [130, 135] on link "Edit" at bounding box center [128, 140] width 10 height 4
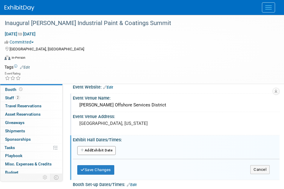
click at [110, 135] on button "Add Another Exhibit Date" at bounding box center [96, 150] width 38 height 9
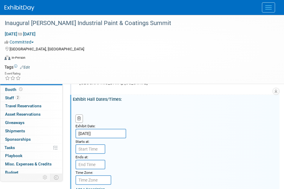
scroll to position [42, 0]
click at [100, 135] on input "text" at bounding box center [90, 149] width 30 height 10
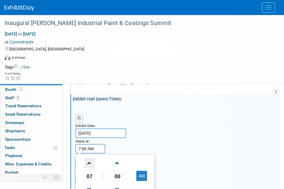
click at [91, 135] on span at bounding box center [89, 163] width 10 height 10
type input "8:00 AM"
click at [195, 134] on div "Exhibit Date: Nov 5, 2025 Starts at: 8:00 AM 08 : 00 AM 12 01 02 03 04 05 06 07…" at bounding box center [175, 150] width 208 height 92
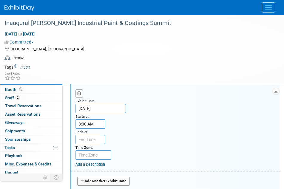
scroll to position [72, 0]
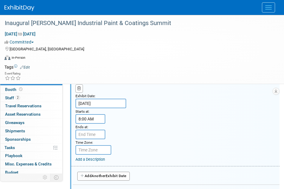
click at [84, 134] on input "text" at bounding box center [90, 135] width 30 height 10
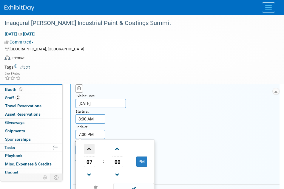
click at [89, 135] on span at bounding box center [89, 149] width 10 height 10
click at [88, 135] on span at bounding box center [89, 175] width 10 height 10
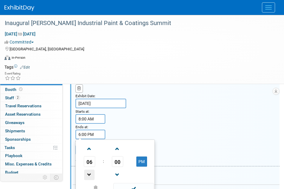
click at [88, 135] on span at bounding box center [89, 175] width 10 height 10
type input "3:00 PM"
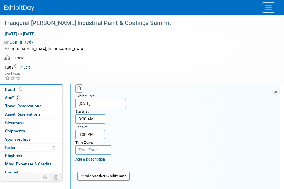
click at [196, 135] on div "Exhibit Date: Nov 5, 2025 Starts at: 8:00 AM Ends at: 3:00 PM Time Zone: Apply …" at bounding box center [175, 121] width 208 height 92
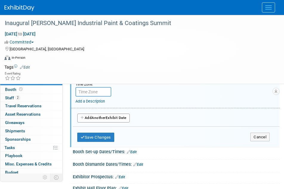
scroll to position [130, 0]
click at [125, 120] on button "Add Another Exhibit Date" at bounding box center [103, 118] width 52 height 9
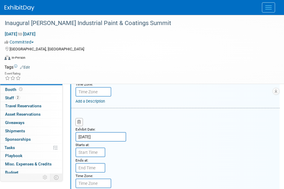
click at [99, 135] on input "text" at bounding box center [90, 153] width 30 height 10
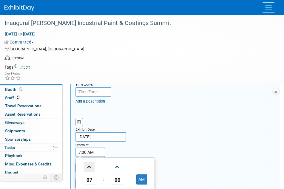
click at [92, 135] on span at bounding box center [89, 167] width 10 height 10
type input "8:00 AM"
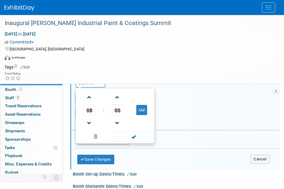
scroll to position [208, 0]
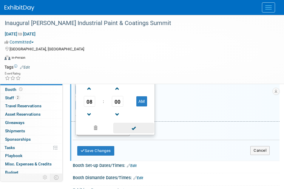
click at [137, 129] on span at bounding box center [133, 128] width 40 height 10
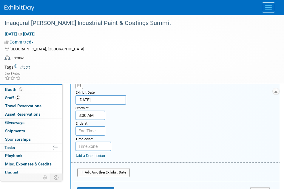
scroll to position [168, 0]
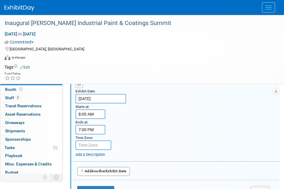
click at [98, 127] on input "7:00 PM" at bounding box center [90, 130] width 30 height 10
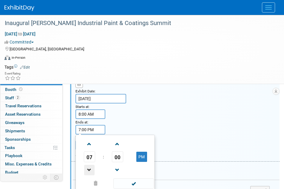
click at [89, 135] on span at bounding box center [89, 170] width 10 height 10
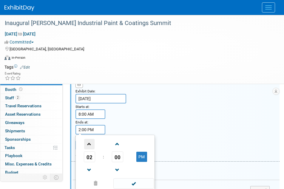
click at [88, 135] on span at bounding box center [89, 144] width 10 height 10
type input "3:00 PM"
click at [143, 135] on span at bounding box center [133, 183] width 40 height 10
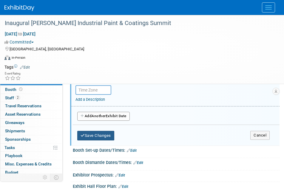
click at [107, 132] on button "Save Changes" at bounding box center [95, 136] width 37 height 10
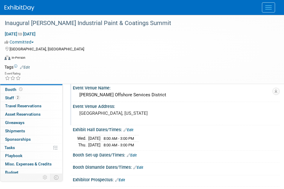
scroll to position [0, 0]
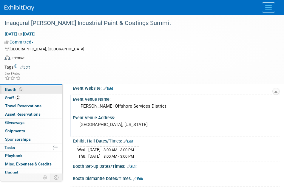
click at [27, 89] on link "Booth" at bounding box center [31, 90] width 62 height 8
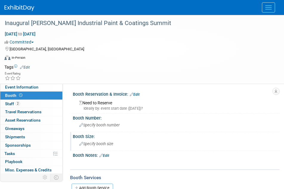
click at [197, 134] on div "Booth Size:" at bounding box center [176, 135] width 207 height 7
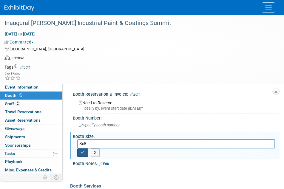
type input "8x8"
click at [79, 135] on button "button" at bounding box center [82, 153] width 11 height 8
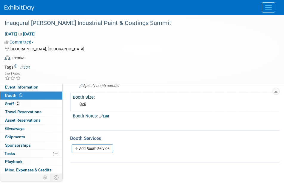
scroll to position [38, 0]
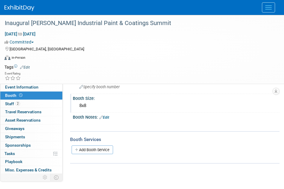
click at [109, 116] on link "Edit" at bounding box center [104, 117] width 10 height 4
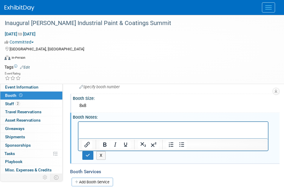
scroll to position [0, 0]
click at [84, 135] on div "X" at bounding box center [175, 140] width 199 height 41
click at [86, 135] on icon "button" at bounding box center [88, 155] width 4 height 4
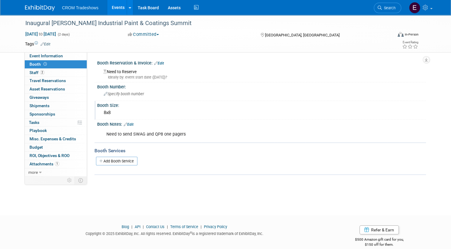
click at [119, 5] on link "Events" at bounding box center [118, 7] width 22 height 15
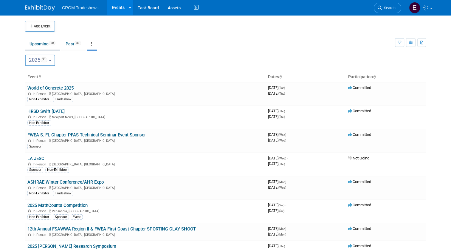
click at [37, 42] on link "Upcoming 30" at bounding box center [42, 43] width 35 height 11
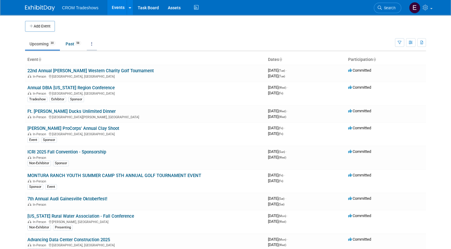
click at [91, 45] on icon at bounding box center [91, 44] width 1 height 4
click at [95, 69] on link "Grouped Annually Events grouped by year" at bounding box center [110, 70] width 47 height 13
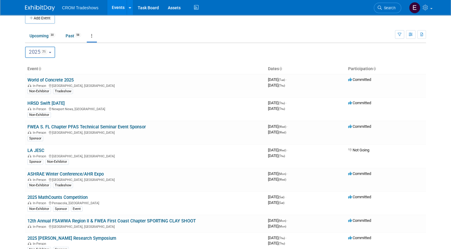
scroll to position [8, 0]
click at [44, 39] on link "Upcoming 30" at bounding box center [42, 35] width 35 height 11
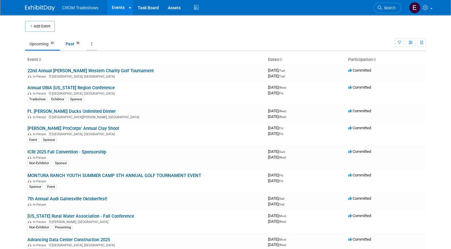
click at [88, 45] on link at bounding box center [92, 43] width 10 height 11
click at [98, 69] on link "Grouped Annually Events grouped by year" at bounding box center [110, 70] width 47 height 13
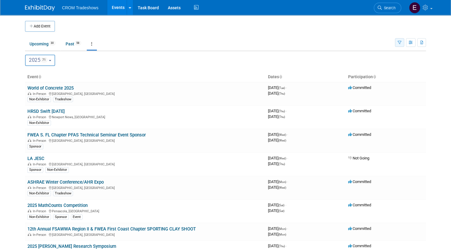
click at [404, 46] on button "button" at bounding box center [399, 42] width 9 height 9
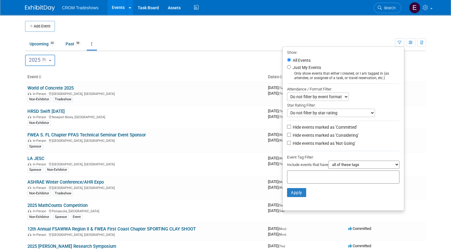
scroll to position [2, 0]
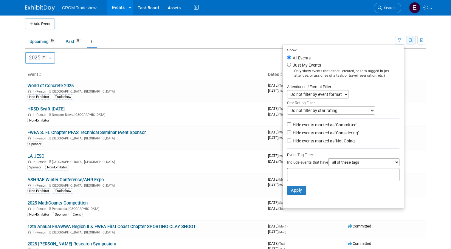
click at [413, 40] on icon "button" at bounding box center [411, 40] width 4 height 4
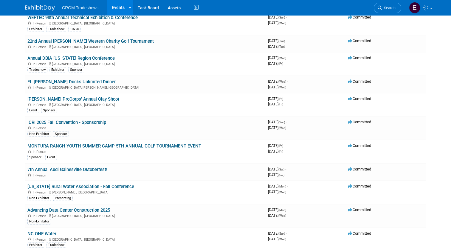
scroll to position [1215, 0]
